Goal: Task Accomplishment & Management: Manage account settings

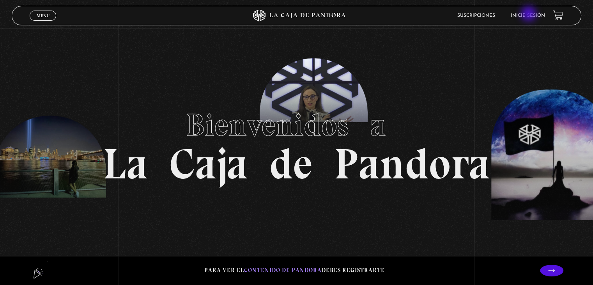
click at [529, 14] on link "Inicie sesión" at bounding box center [528, 15] width 34 height 5
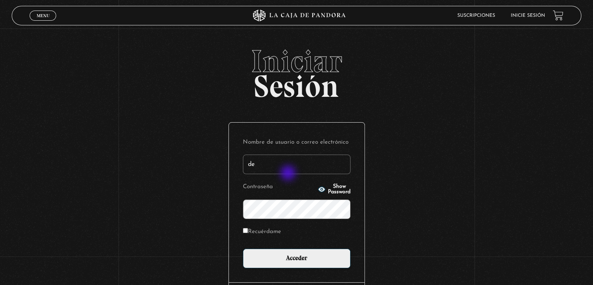
type input "[EMAIL_ADDRESS][DOMAIN_NAME]"
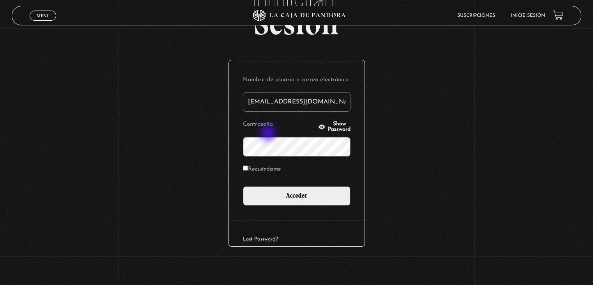
click at [243, 186] on input "Acceder" at bounding box center [297, 195] width 108 height 19
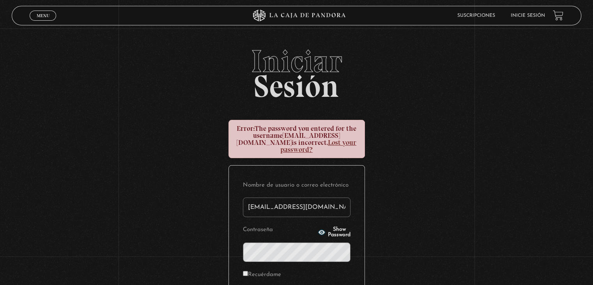
scroll to position [98, 0]
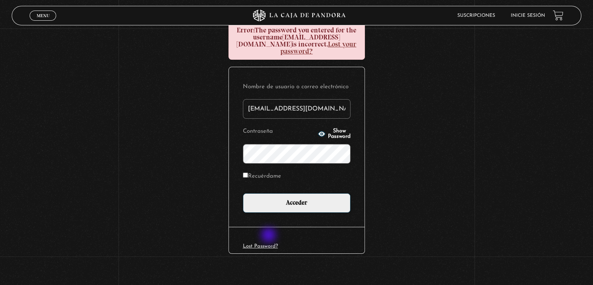
click at [269, 243] on link "Lost Password?" at bounding box center [260, 245] width 35 height 5
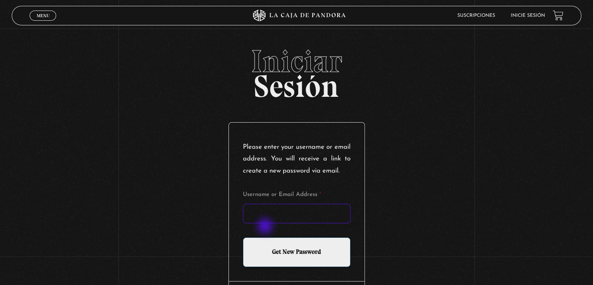
click at [266, 223] on input "Username or Email Address *" at bounding box center [297, 212] width 108 height 19
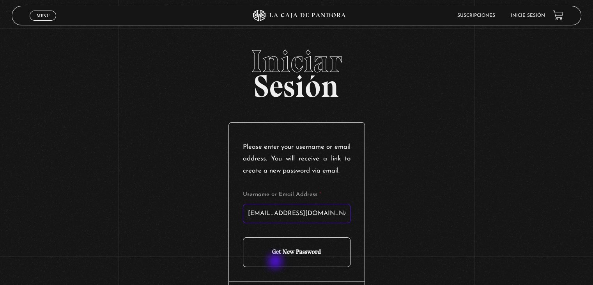
type input "[EMAIL_ADDRESS][DOMAIN_NAME]"
click at [276, 262] on input "Get New Password" at bounding box center [297, 252] width 108 height 30
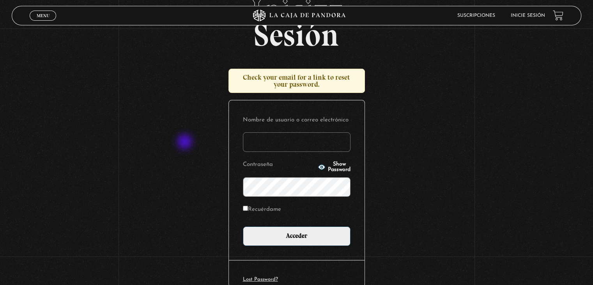
scroll to position [47, 0]
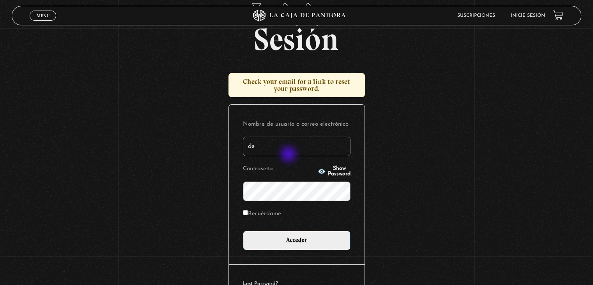
type input "devaniemadrigal@gmail.com"
click at [248, 214] on input "Recuérdame" at bounding box center [245, 212] width 5 height 5
checkbox input "true"
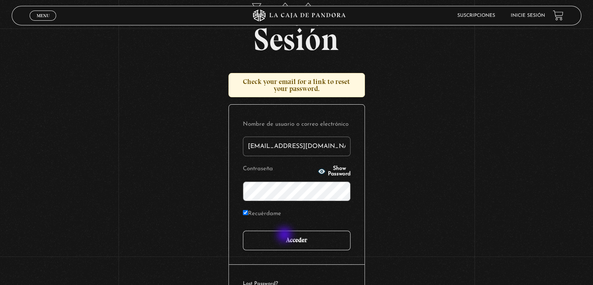
click at [285, 235] on input "Acceder" at bounding box center [297, 239] width 108 height 19
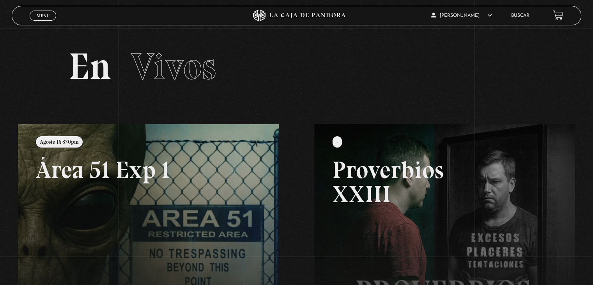
click at [285, 235] on div "Menu Cerrar Devanie Madrigal Duran En vivos Pandora Centinelas Mi cuenta Salir …" at bounding box center [296, 249] width 593 height 442
click at [41, 24] on div "Menu Cerrar" at bounding box center [119, 15] width 178 height 19
click at [43, 16] on span "Menu" at bounding box center [43, 15] width 13 height 5
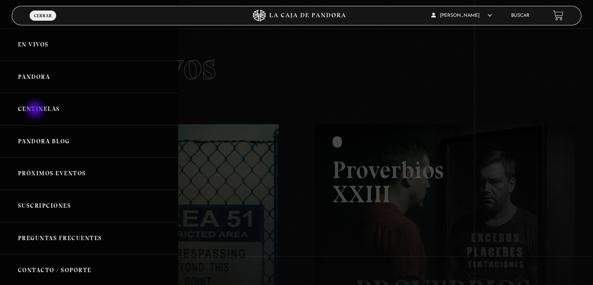
click at [36, 110] on link "Centinelas" at bounding box center [89, 109] width 178 height 32
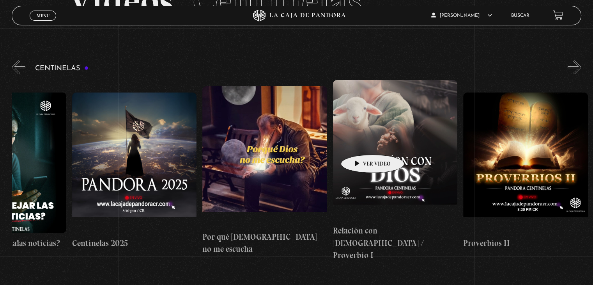
scroll to position [0, 209]
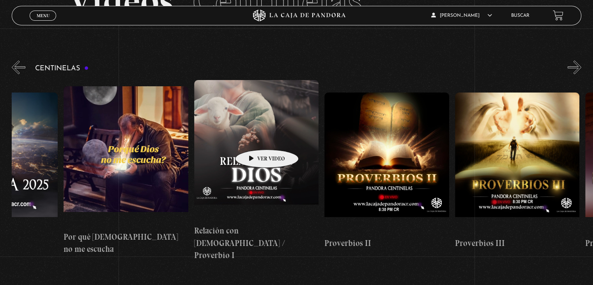
click at [255, 138] on figure at bounding box center [256, 150] width 124 height 140
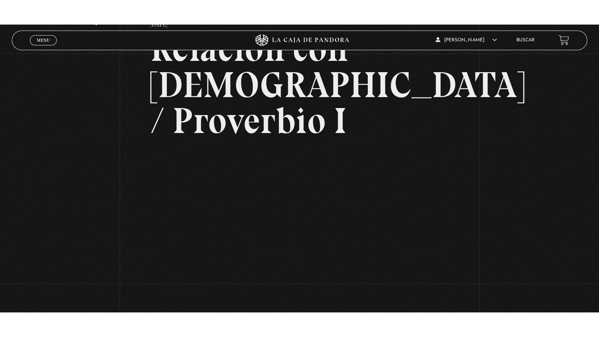
scroll to position [62, 0]
